Goal: Information Seeking & Learning: Learn about a topic

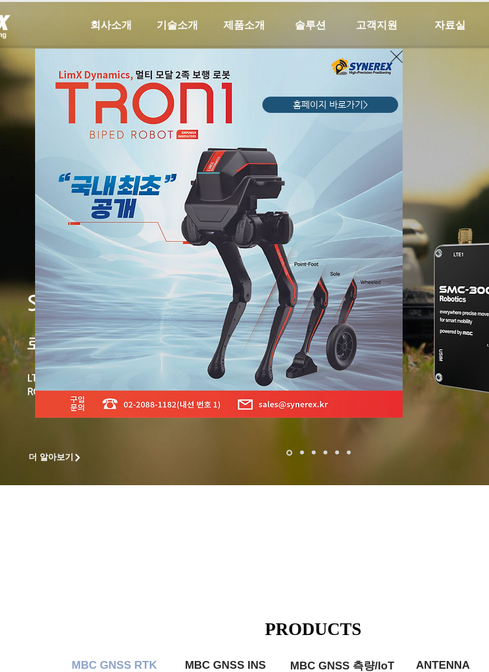
click at [399, 60] on icon "사이트로 돌아가기" at bounding box center [396, 57] width 12 height 16
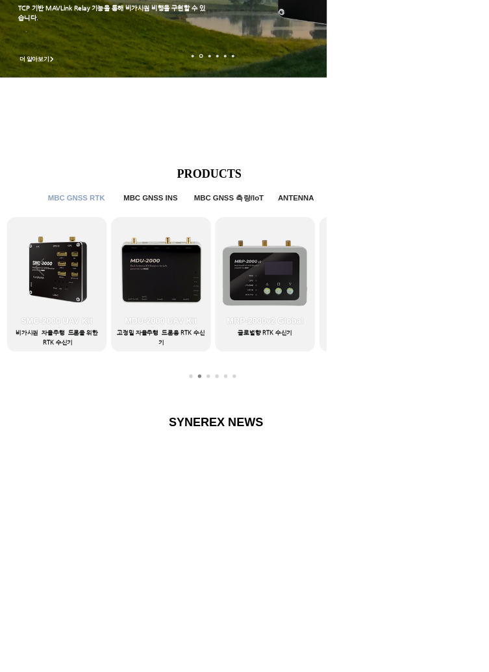
scroll to position [377, 0]
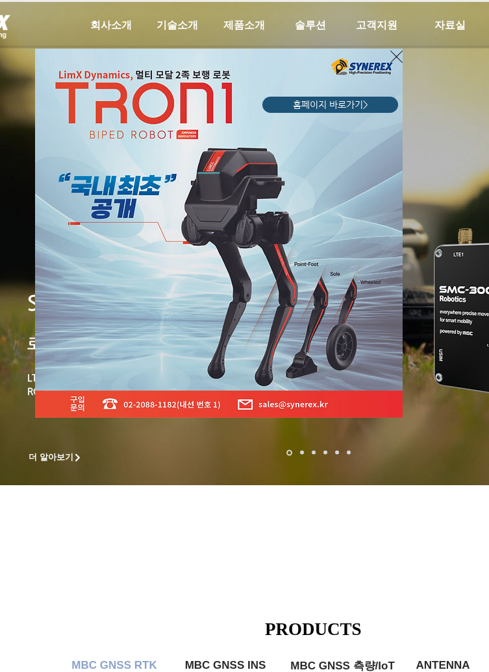
click at [178, 22] on div "LimX Dinamics" at bounding box center [244, 336] width 489 height 672
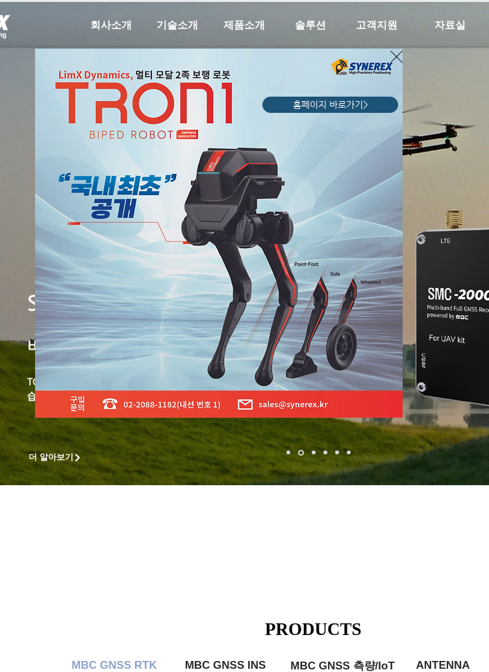
click at [399, 60] on icon "사이트로 돌아가기" at bounding box center [396, 57] width 12 height 12
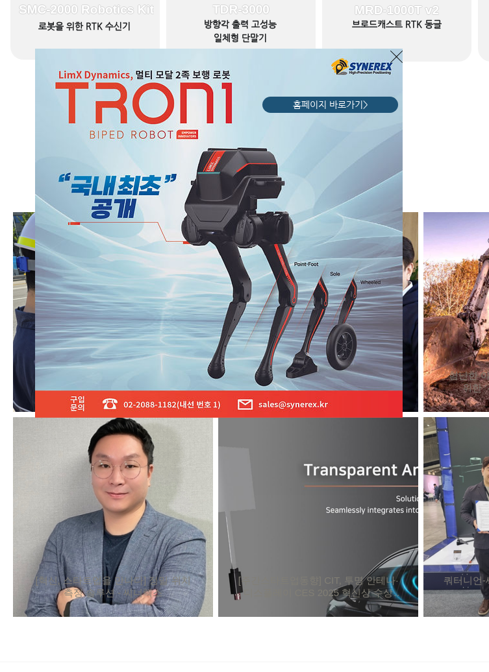
click at [399, 61] on icon "사이트로 돌아가기" at bounding box center [396, 57] width 12 height 16
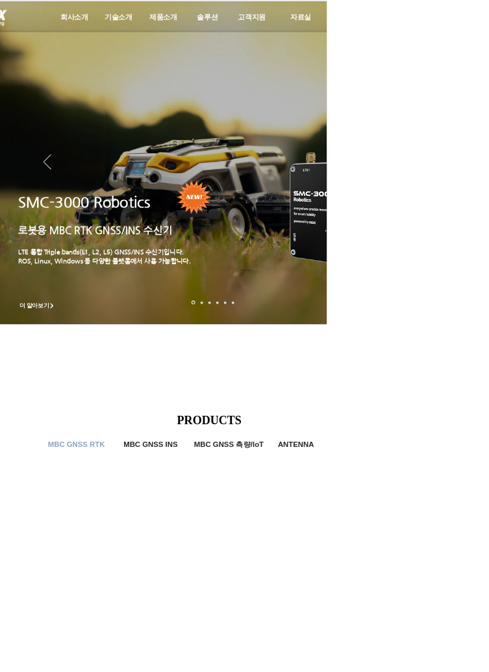
click at [108, 26] on span "회사소개" at bounding box center [111, 26] width 42 height 14
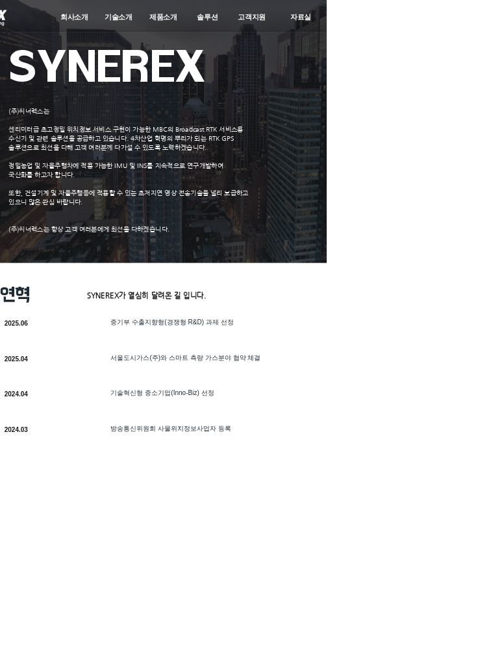
click at [187, 27] on span "기술소개" at bounding box center [177, 26] width 42 height 14
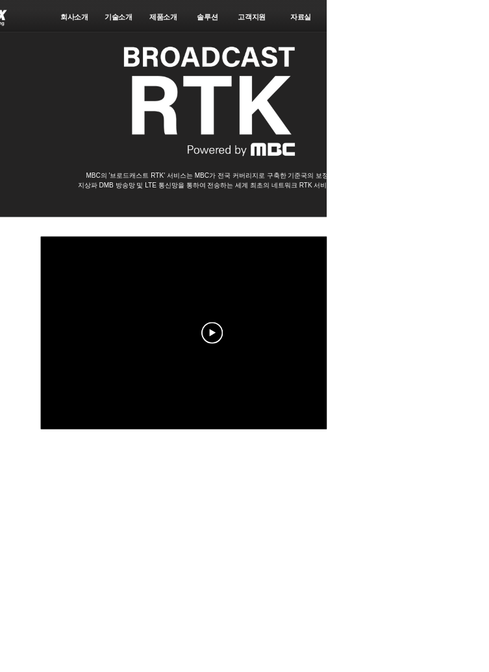
click at [317, 504] on icon "Play video" at bounding box center [317, 498] width 32 height 32
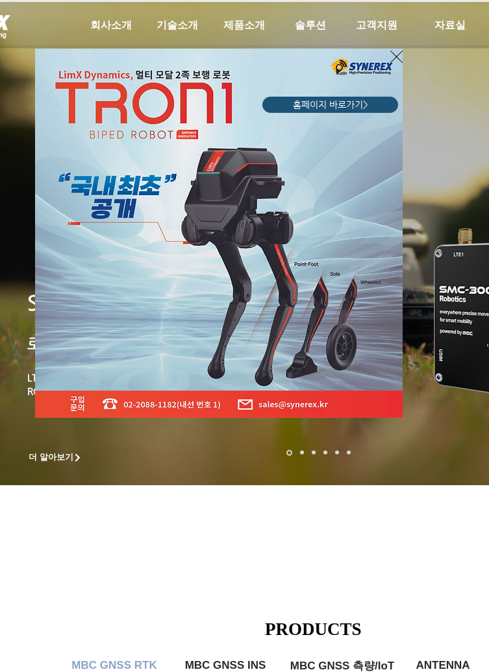
click at [395, 57] on icon "사이트로 돌아가기" at bounding box center [396, 57] width 12 height 16
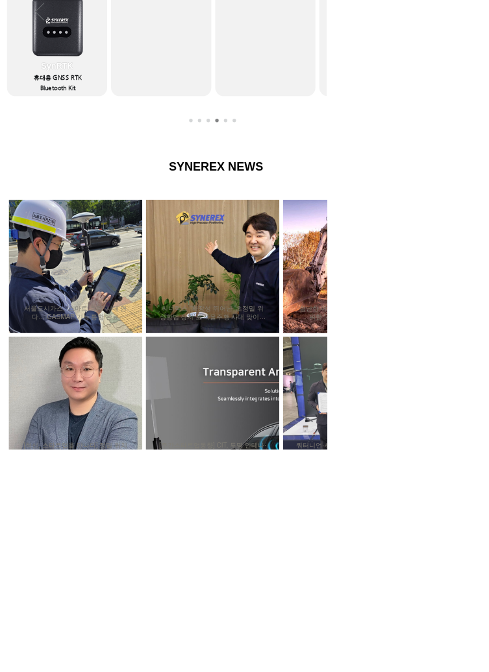
scroll to position [758, 0]
